Goal: Task Accomplishment & Management: Understand process/instructions

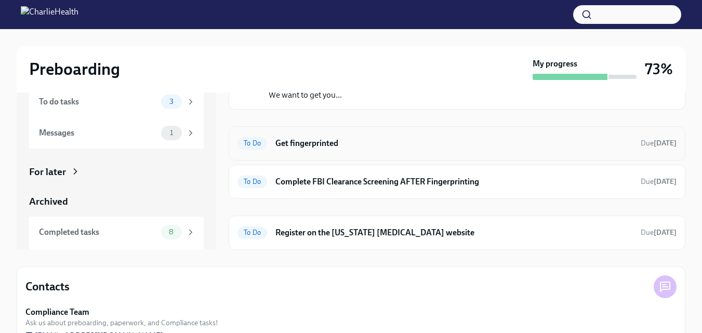
scroll to position [69, 0]
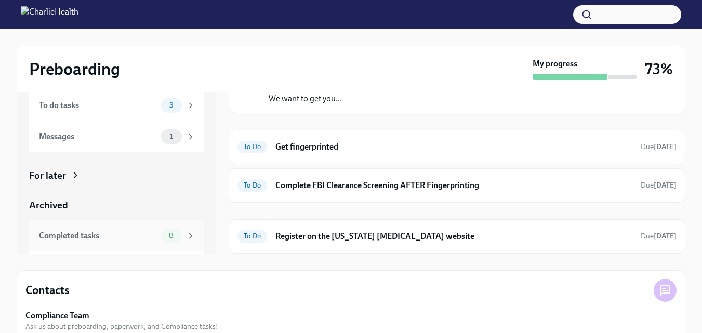
click at [50, 237] on div "Completed tasks" at bounding box center [98, 235] width 118 height 11
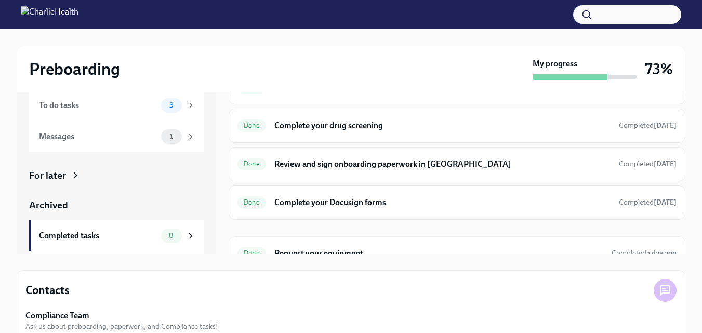
scroll to position [108, 0]
click at [654, 167] on strong "[DATE]" at bounding box center [665, 163] width 23 height 9
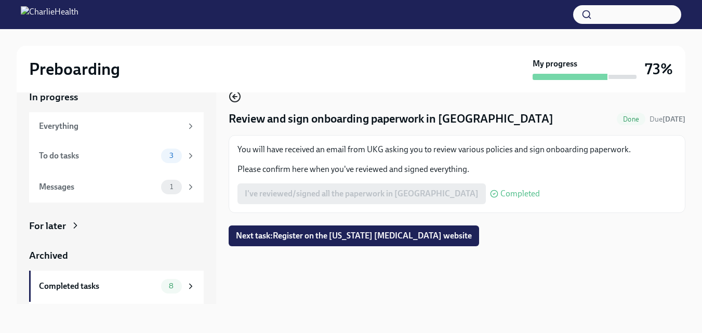
click at [234, 98] on icon "button" at bounding box center [234, 97] width 2 height 4
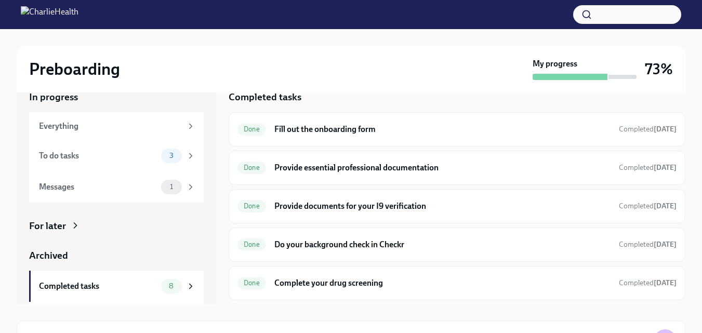
click at [44, 159] on div "To do tasks" at bounding box center [98, 155] width 118 height 11
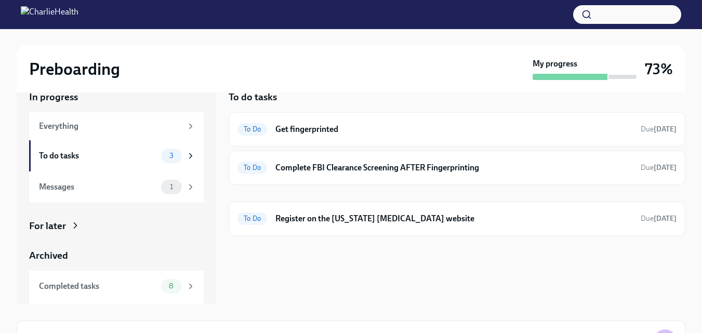
click at [627, 291] on div "To do tasks To Do Get fingerprinted Due [DATE] To Do Complete FBI Clearance Scr…" at bounding box center [457, 189] width 457 height 230
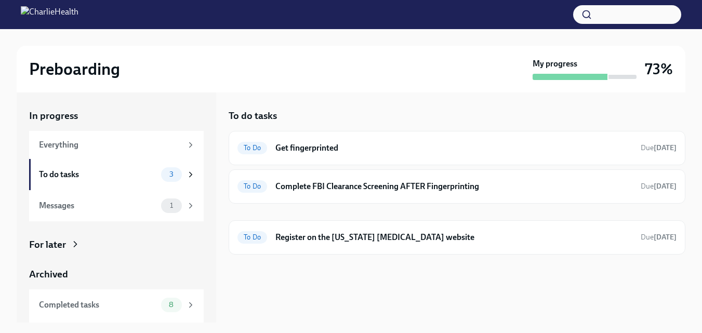
click at [623, 280] on div "To do tasks To Do Get fingerprinted Due [DATE] To Do Complete FBI Clearance Scr…" at bounding box center [457, 208] width 457 height 230
click at [48, 152] on div "Everything" at bounding box center [116, 145] width 175 height 28
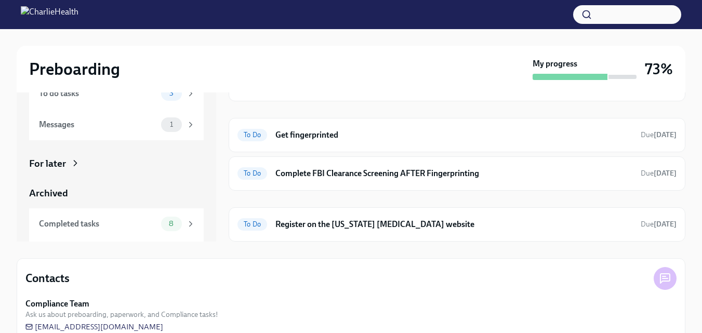
scroll to position [101, 0]
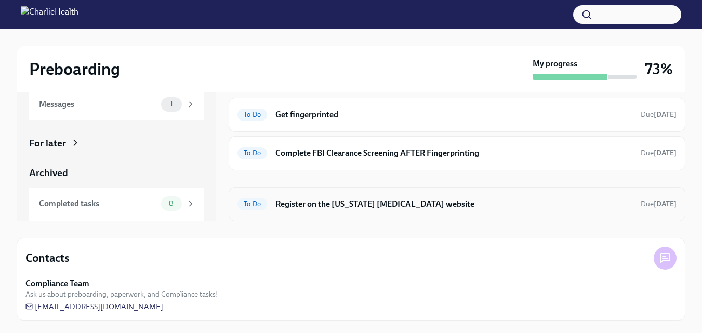
click at [245, 203] on span "To Do" at bounding box center [253, 204] width 30 height 8
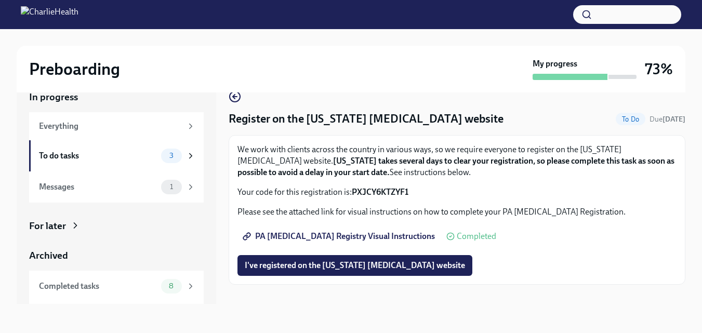
click at [282, 234] on span "PA [MEDICAL_DATA] Registry Visual Instructions" at bounding box center [340, 236] width 190 height 10
